Goal: Use online tool/utility: Utilize a website feature to perform a specific function

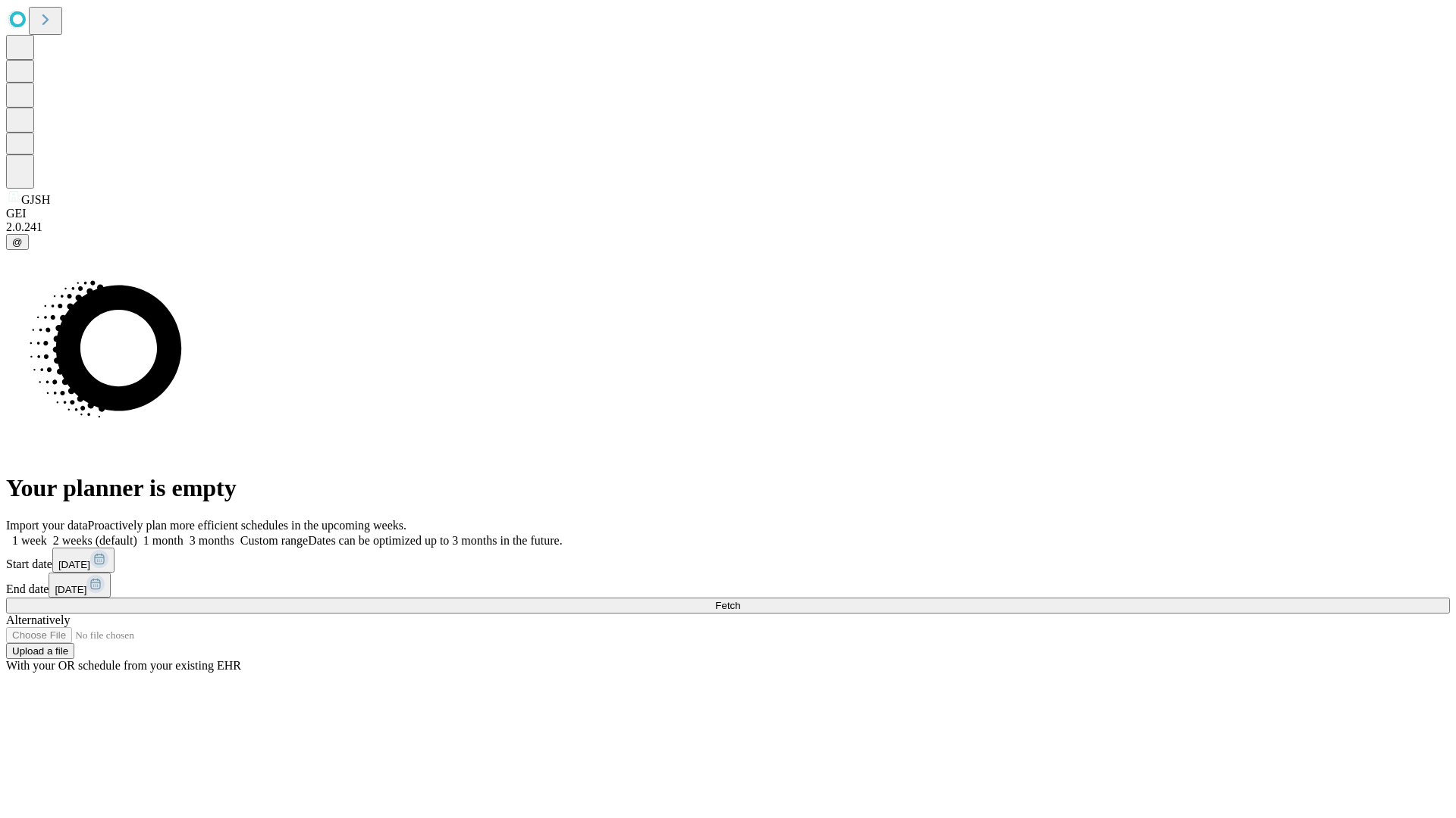
click at [740, 600] on span "Fetch" at bounding box center [728, 606] width 25 height 11
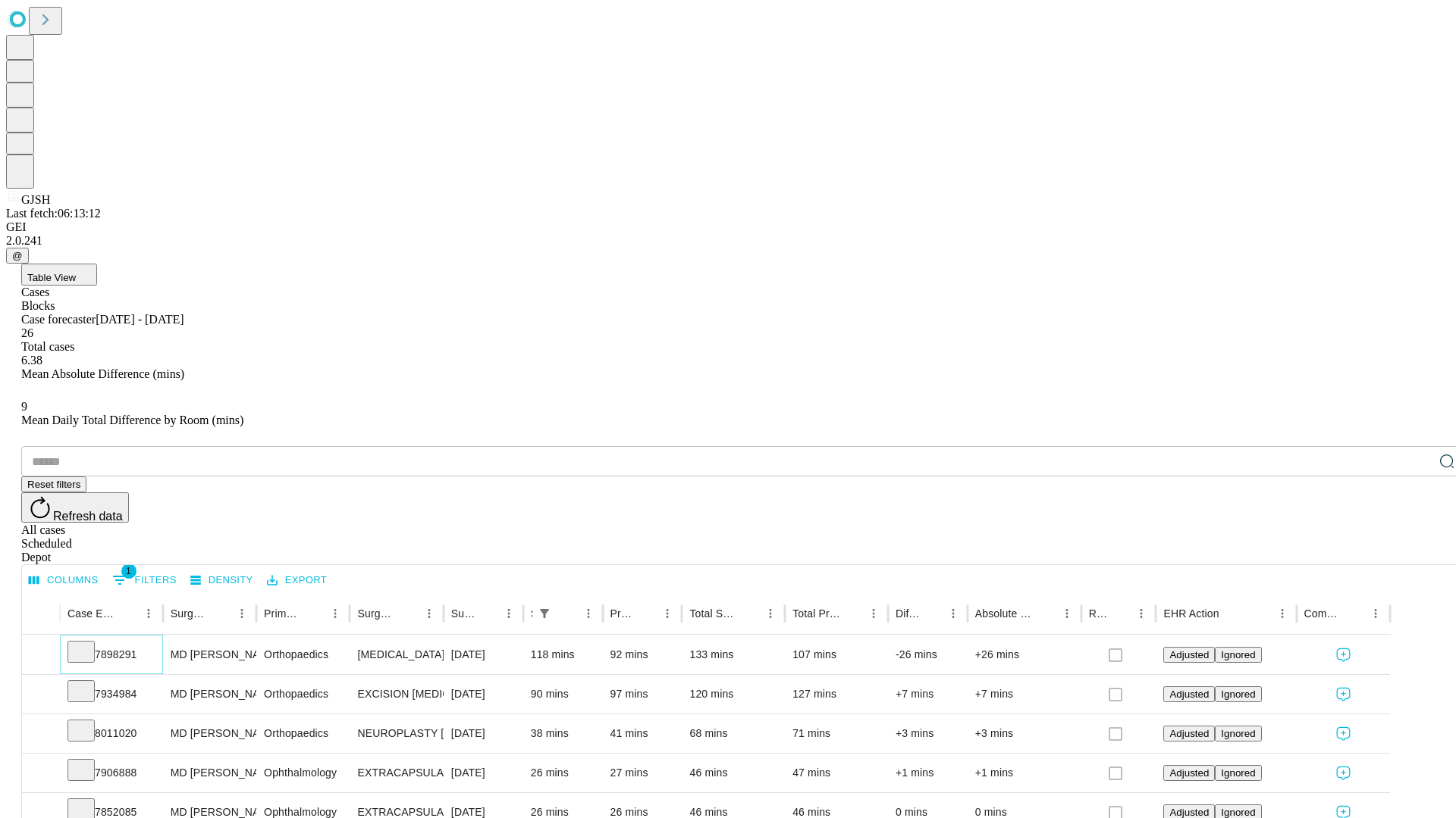
click at [89, 643] on icon at bounding box center [81, 651] width 15 height 15
